Goal: Task Accomplishment & Management: Manage account settings

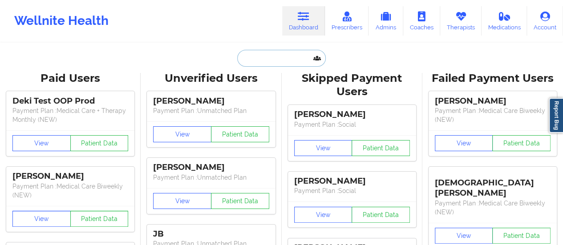
click at [278, 66] on input "text" at bounding box center [281, 58] width 88 height 17
paste input "[PERSON_NAME][EMAIL_ADDRESS][PERSON_NAME][DOMAIN_NAME]"
type input "[PERSON_NAME][EMAIL_ADDRESS][PERSON_NAME][DOMAIN_NAME]"
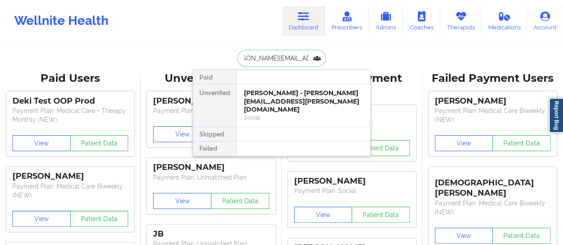
click at [256, 98] on div "[PERSON_NAME] - [PERSON_NAME][EMAIL_ADDRESS][PERSON_NAME][DOMAIN_NAME]" at bounding box center [303, 101] width 119 height 25
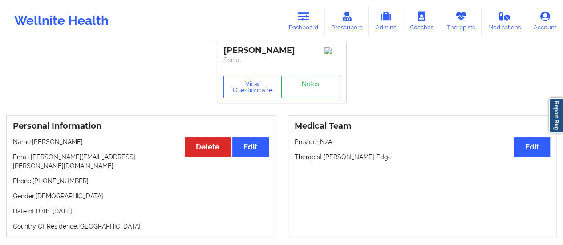
scroll to position [0, 0]
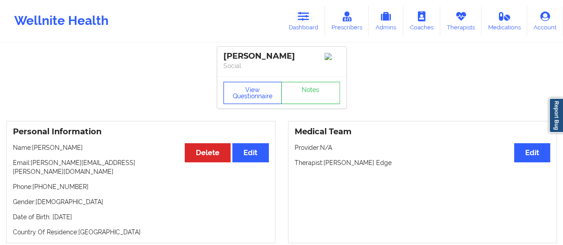
click at [238, 104] on button "View Questionnaire" at bounding box center [252, 93] width 59 height 22
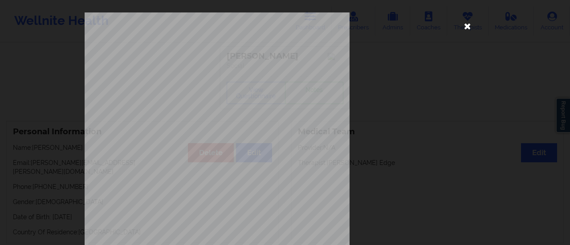
click at [463, 29] on icon at bounding box center [467, 26] width 14 height 14
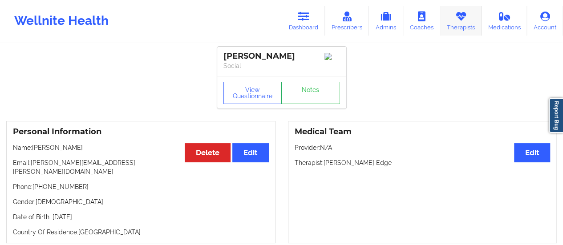
click at [468, 27] on link "Therapists" at bounding box center [460, 20] width 41 height 29
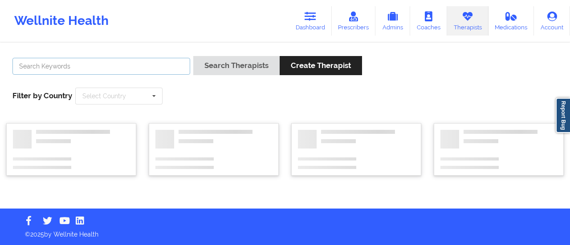
click at [180, 63] on input "text" at bounding box center [101, 66] width 178 height 17
type input "[PERSON_NAME]"
click at [193, 56] on button "Search Therapists" at bounding box center [236, 65] width 86 height 19
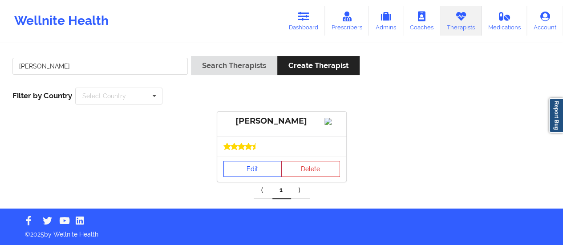
click at [243, 177] on link "Edit" at bounding box center [252, 169] width 59 height 16
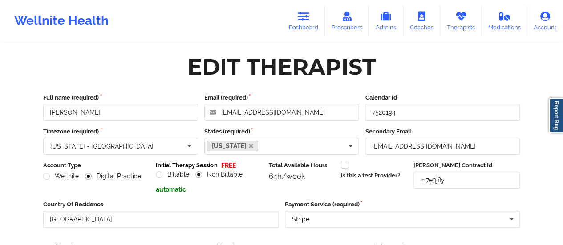
scroll to position [160, 0]
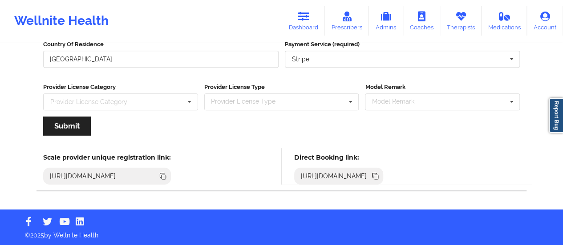
click at [380, 179] on icon at bounding box center [375, 176] width 10 height 10
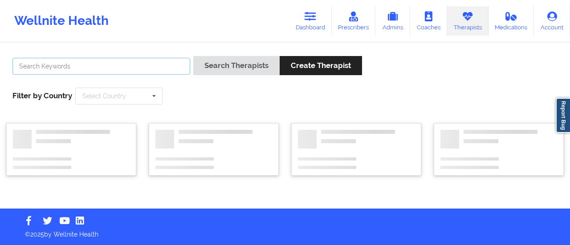
click at [130, 62] on input "text" at bounding box center [101, 66] width 178 height 17
type input "[PERSON_NAME]"
click at [193, 56] on button "Search Therapists" at bounding box center [236, 65] width 86 height 19
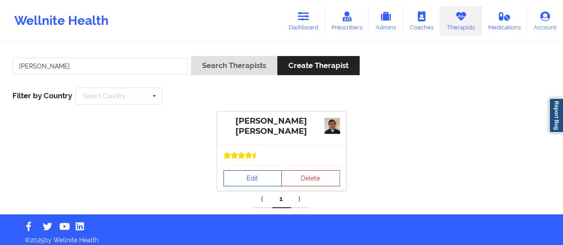
click at [245, 178] on link "Edit" at bounding box center [252, 178] width 59 height 16
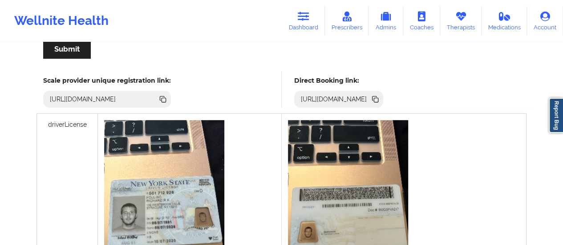
scroll to position [238, 0]
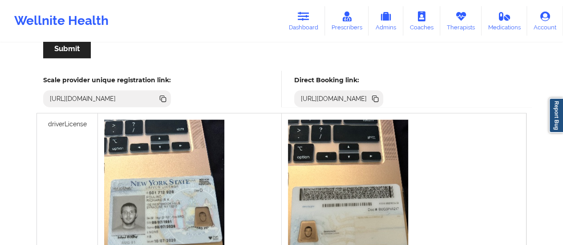
click at [378, 97] on icon at bounding box center [376, 99] width 4 height 4
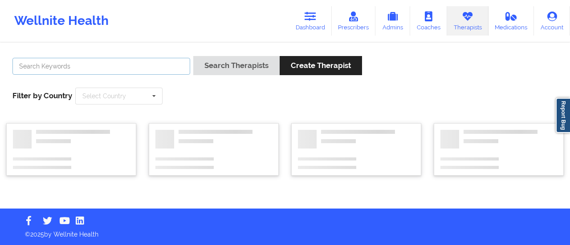
click at [119, 64] on input "text" at bounding box center [101, 66] width 178 height 17
type input "[PERSON_NAME]"
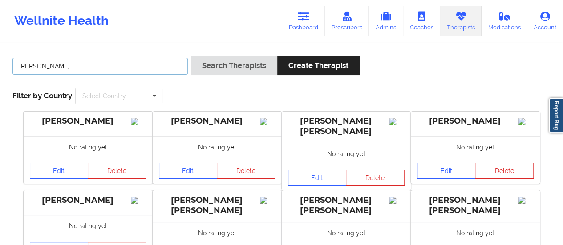
click at [191, 56] on button "Search Therapists" at bounding box center [234, 65] width 86 height 19
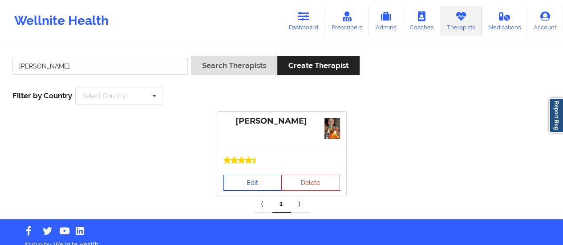
click at [251, 176] on link "Edit" at bounding box center [252, 183] width 59 height 16
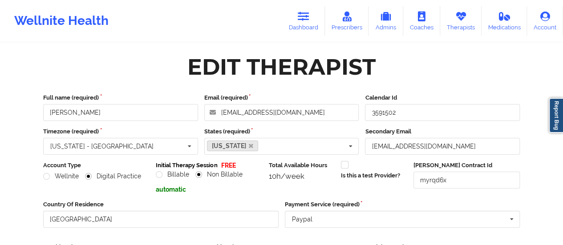
scroll to position [160, 0]
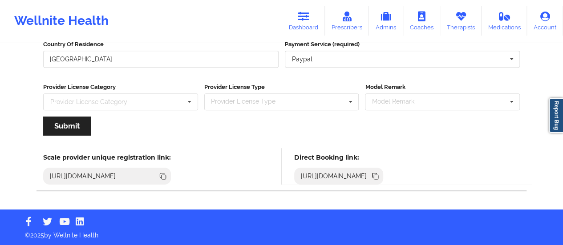
click at [377, 177] on icon at bounding box center [374, 175] width 4 height 4
click at [303, 20] on icon at bounding box center [304, 17] width 12 height 10
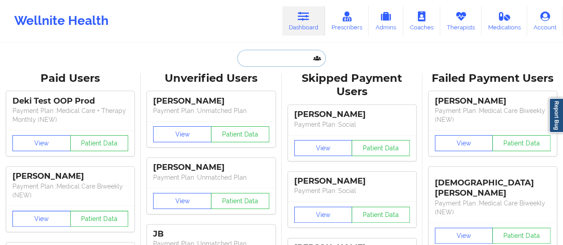
click at [267, 57] on input "text" at bounding box center [281, 58] width 88 height 17
paste input "[EMAIL_ADDRESS][DOMAIN_NAME]"
type input "[EMAIL_ADDRESS][DOMAIN_NAME]"
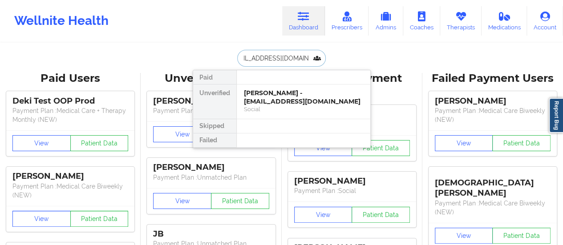
click at [259, 102] on div "[PERSON_NAME] - [EMAIL_ADDRESS][DOMAIN_NAME]" at bounding box center [303, 97] width 119 height 16
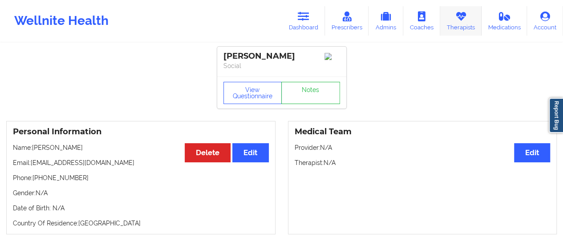
click at [454, 19] on link "Therapists" at bounding box center [460, 20] width 41 height 29
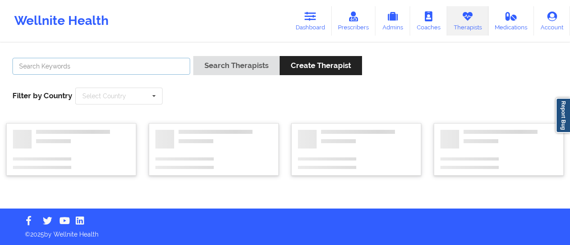
click at [90, 64] on input "text" at bounding box center [101, 66] width 178 height 17
type input "[PERSON_NAME]"
click at [193, 56] on button "Search Therapists" at bounding box center [236, 65] width 86 height 19
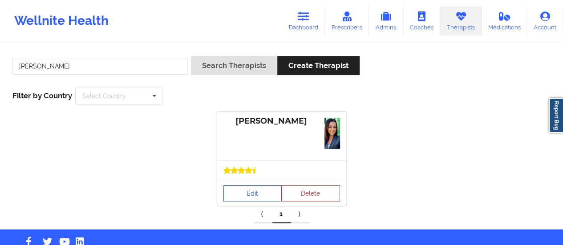
click at [243, 188] on link "Edit" at bounding box center [252, 194] width 59 height 16
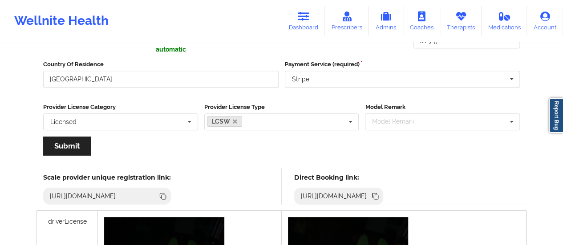
scroll to position [134, 0]
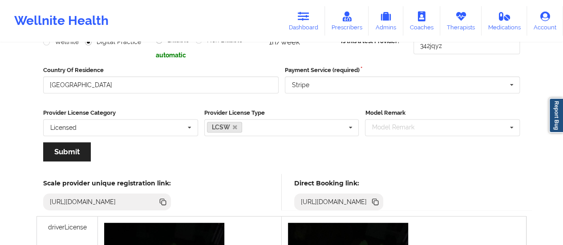
click at [378, 202] on icon at bounding box center [376, 203] width 4 height 4
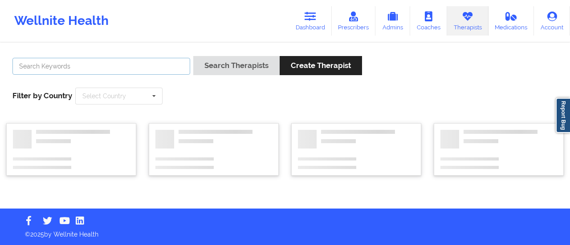
click at [107, 65] on input "text" at bounding box center [101, 66] width 178 height 17
type input "[PERSON_NAME]"
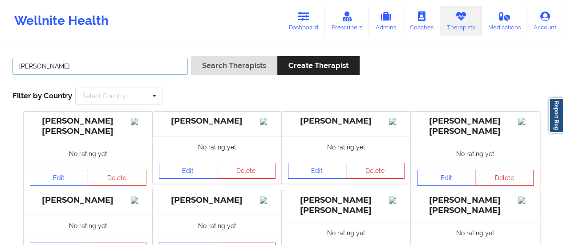
click at [191, 56] on button "Search Therapists" at bounding box center [234, 65] width 86 height 19
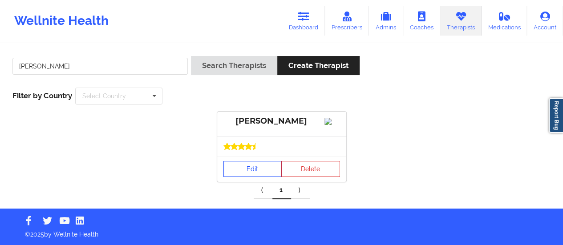
click at [251, 177] on link "Edit" at bounding box center [252, 169] width 59 height 16
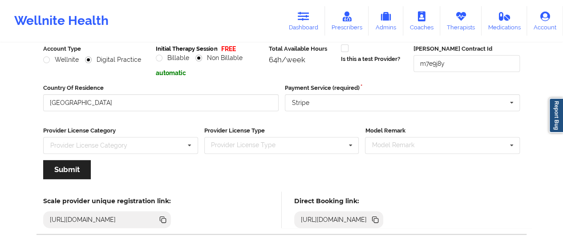
scroll to position [160, 0]
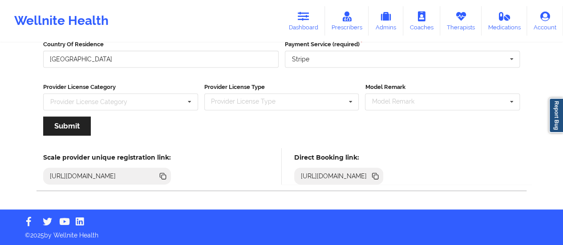
click at [380, 172] on icon at bounding box center [375, 176] width 10 height 10
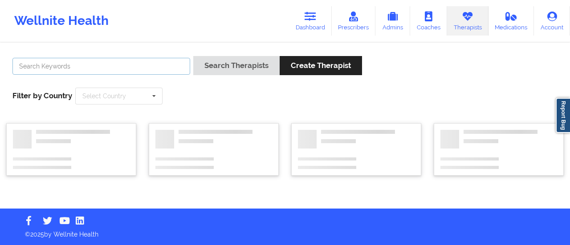
click at [126, 67] on input "text" at bounding box center [101, 66] width 178 height 17
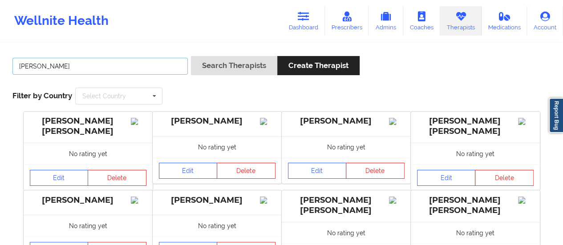
type input "[PERSON_NAME]"
click at [191, 56] on button "Search Therapists" at bounding box center [234, 65] width 86 height 19
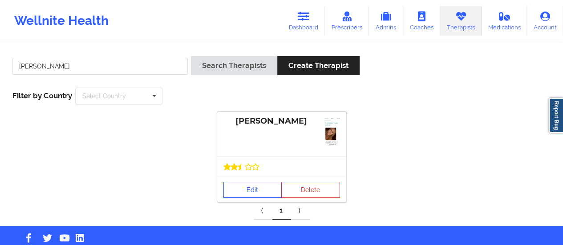
click at [242, 195] on link "Edit" at bounding box center [252, 190] width 59 height 16
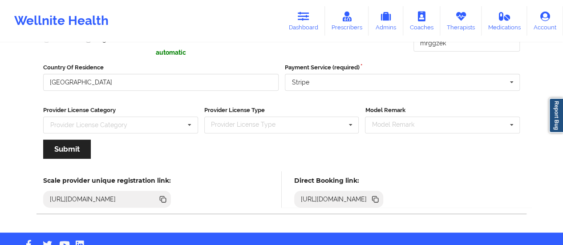
scroll to position [136, 0]
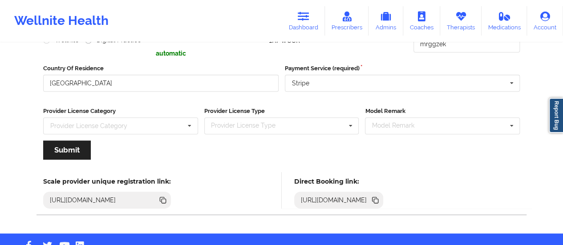
click at [380, 198] on icon at bounding box center [375, 200] width 10 height 10
click at [309, 30] on link "Dashboard" at bounding box center [303, 20] width 43 height 29
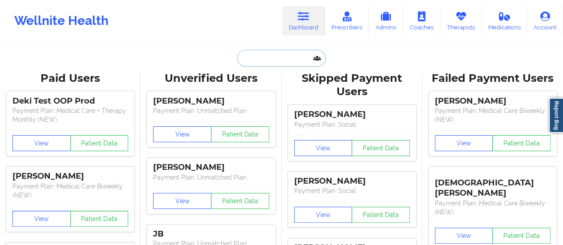
click at [270, 57] on input "text" at bounding box center [281, 58] width 88 height 17
paste input "[EMAIL_ADDRESS][DOMAIN_NAME]"
type input "[EMAIL_ADDRESS][DOMAIN_NAME]"
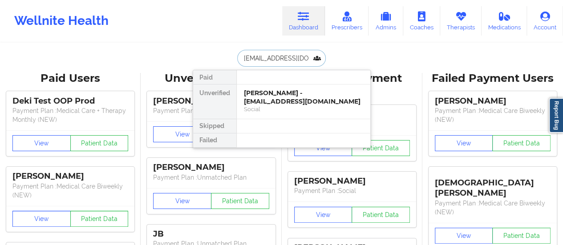
click at [272, 98] on div "[PERSON_NAME] - [EMAIL_ADDRESS][DOMAIN_NAME]" at bounding box center [303, 97] width 119 height 16
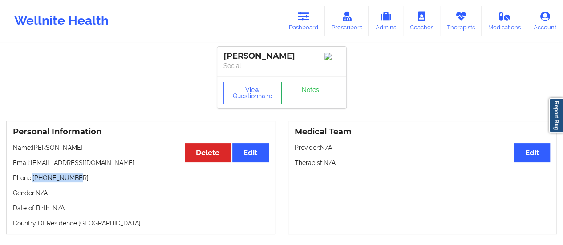
drag, startPoint x: 83, startPoint y: 177, endPoint x: 35, endPoint y: 178, distance: 48.5
click at [35, 178] on p "Phone: [PHONE_NUMBER]" at bounding box center [141, 178] width 256 height 9
copy p "[PHONE_NUMBER]"
